Goal: Find specific page/section: Find specific page/section

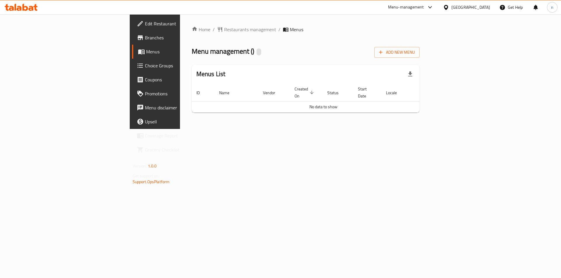
click at [145, 39] on span "Branches" at bounding box center [182, 37] width 74 height 7
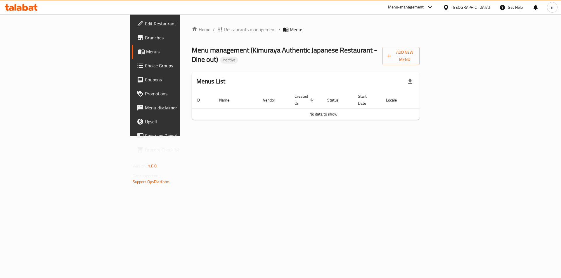
click at [145, 36] on span "Branches" at bounding box center [182, 37] width 74 height 7
